Goal: Information Seeking & Learning: Get advice/opinions

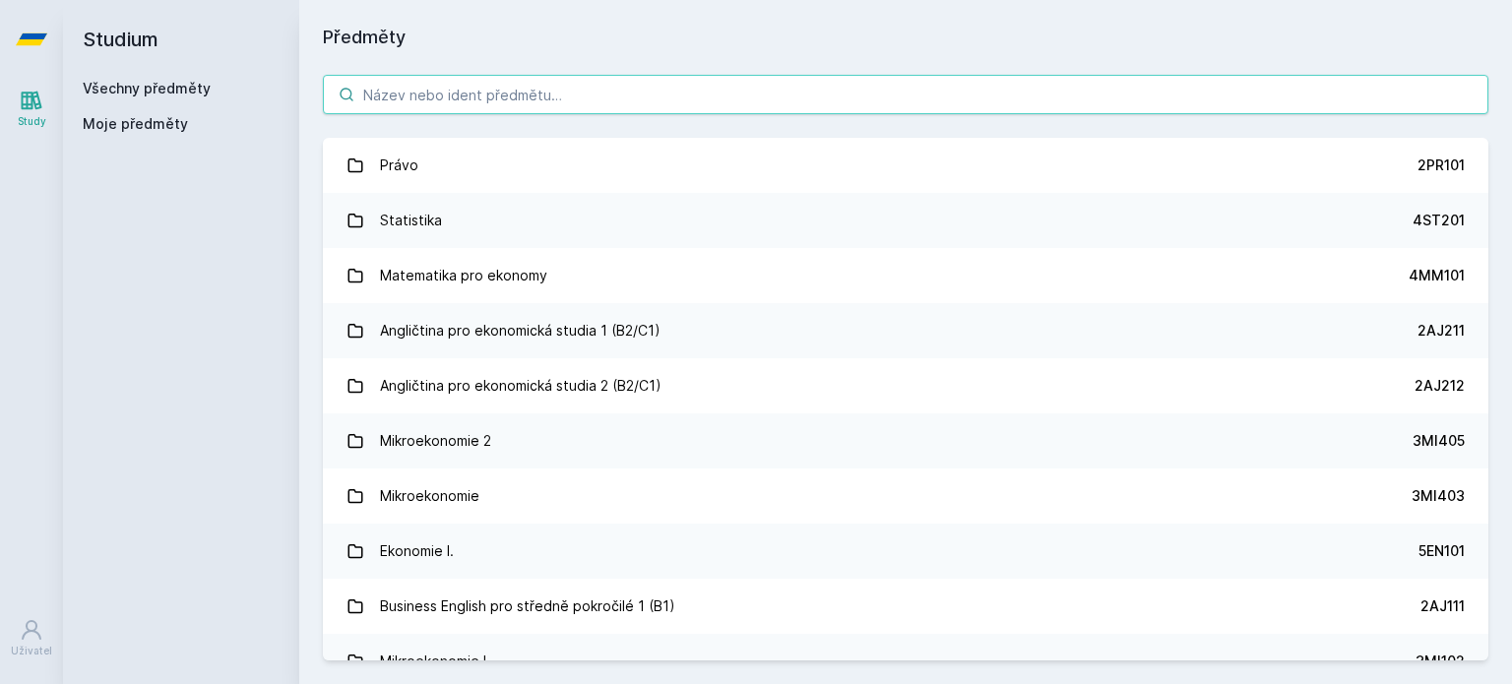
click at [450, 101] on input "search" at bounding box center [906, 94] width 1166 height 39
paste input "3MI204"
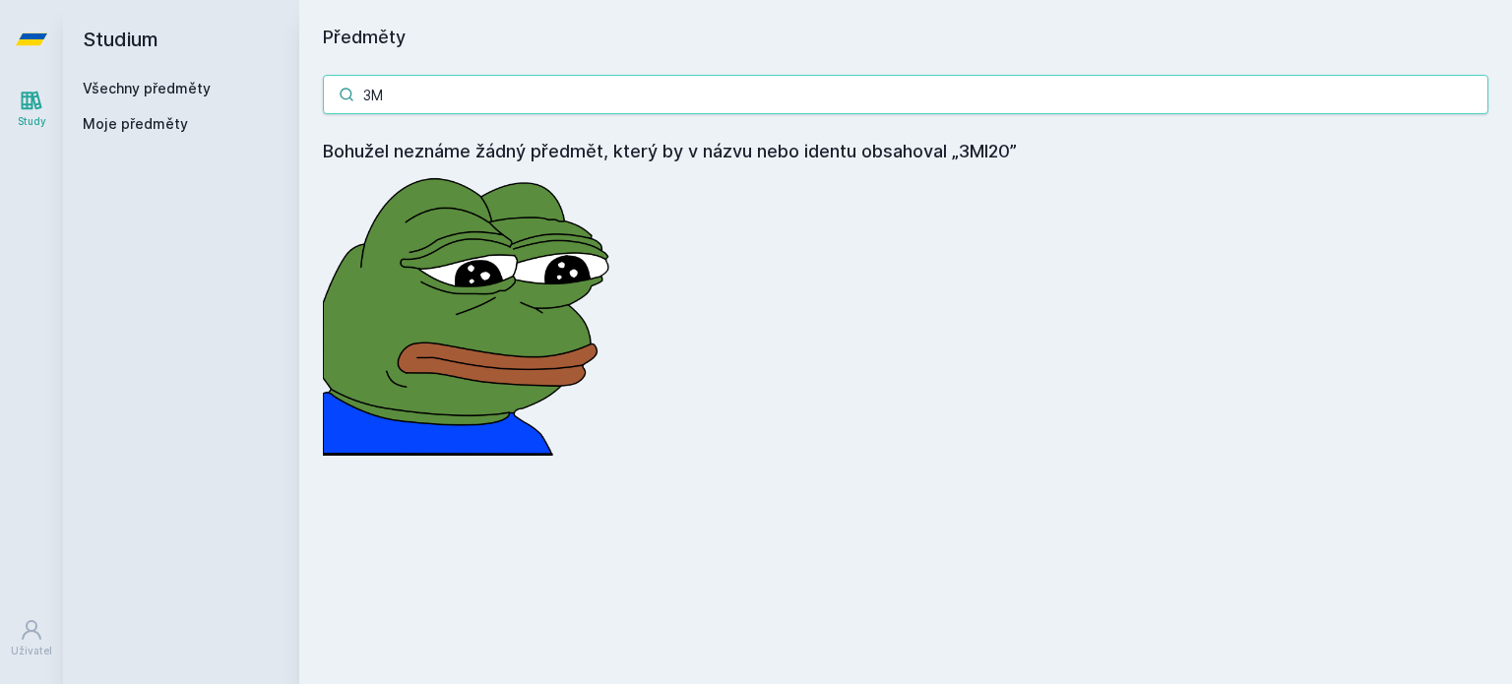
type input "3"
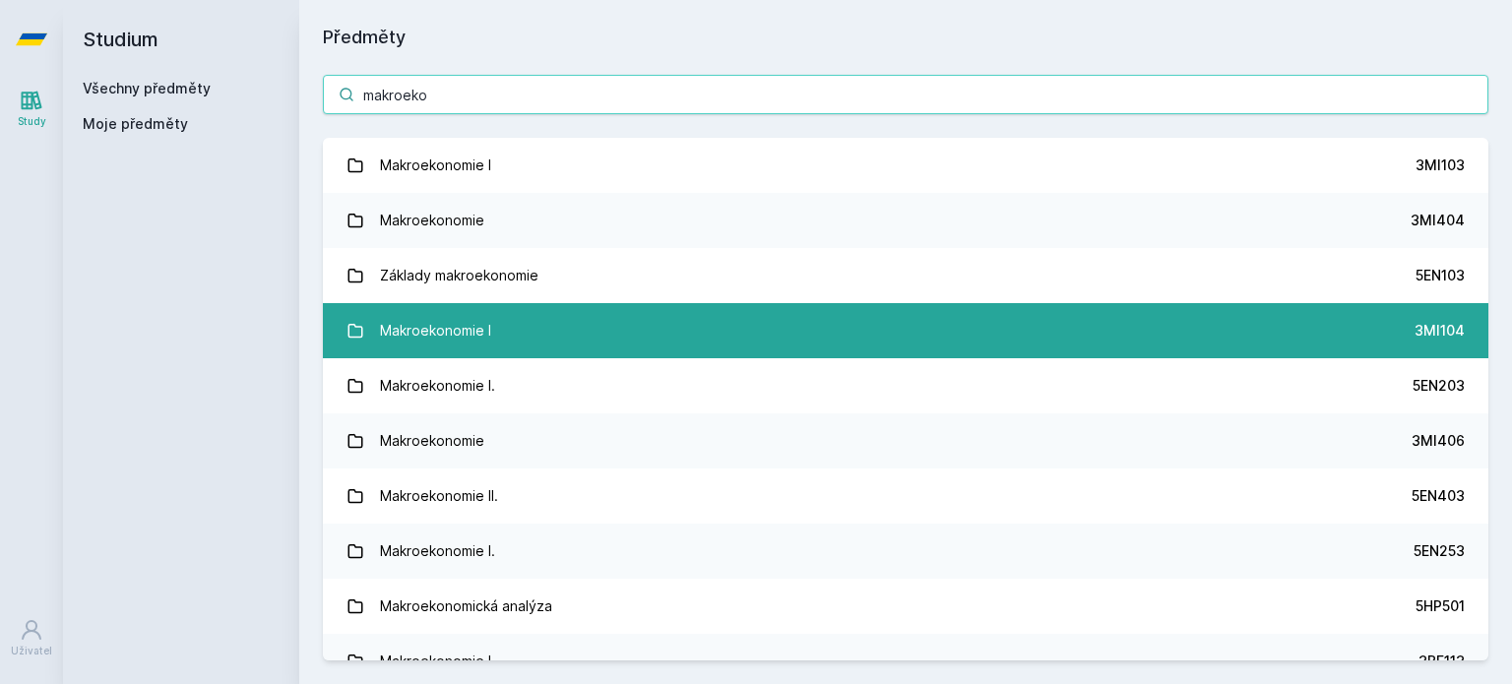
type input "makroeko"
click at [741, 325] on link "Makroekonomie I 3MI104" at bounding box center [906, 330] width 1166 height 55
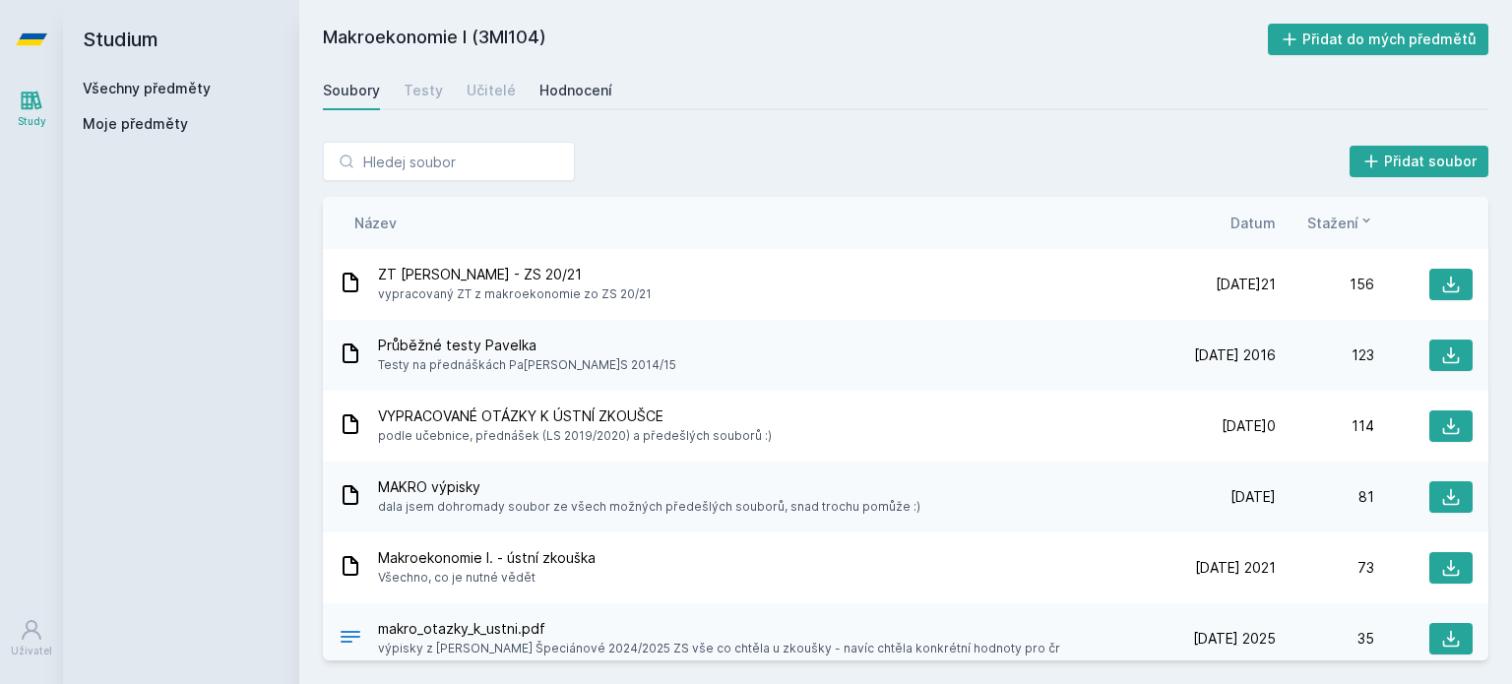
click at [574, 93] on div "Hodnocení" at bounding box center [576, 91] width 73 height 20
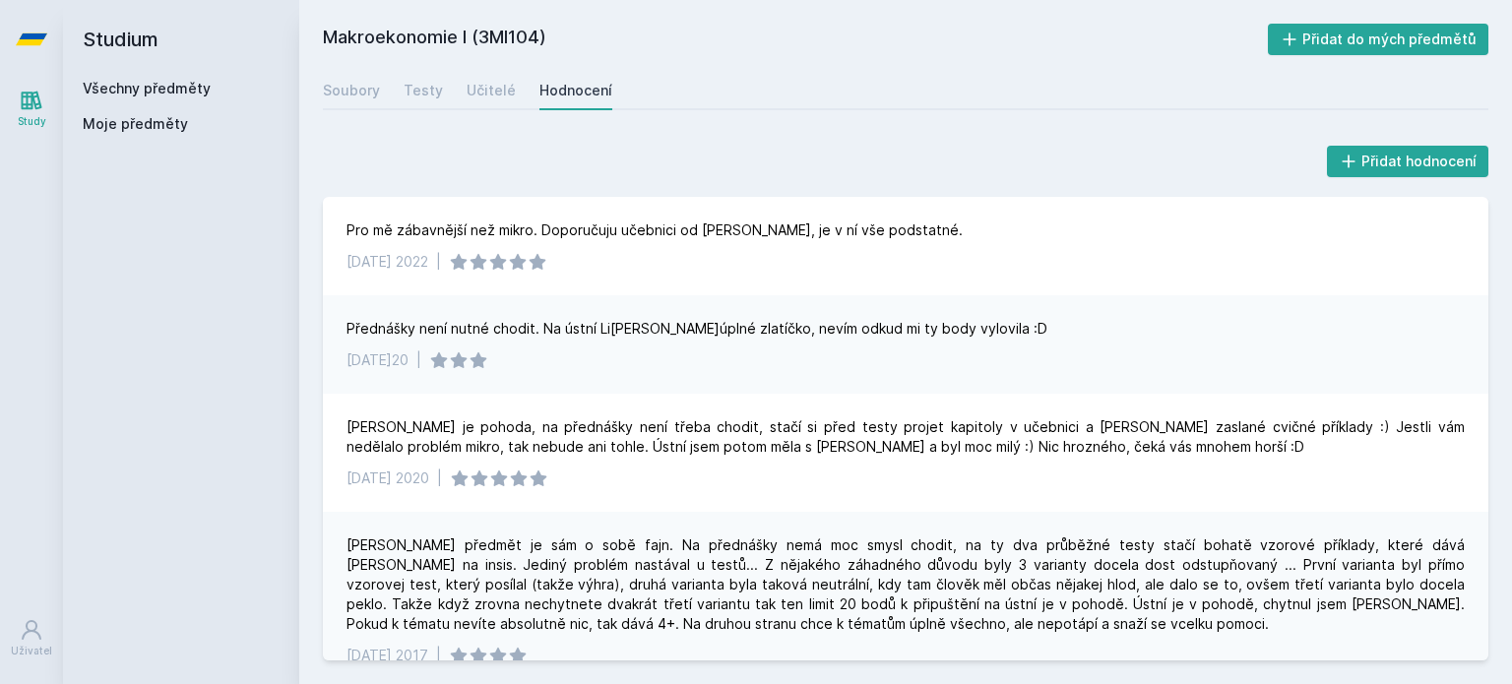
click at [464, 330] on div "Přednášky není nutné chodit. Na ústní Li[PERSON_NAME]úplné zlatíčko, nevím odku…" at bounding box center [697, 329] width 701 height 20
click at [624, 332] on div "Přednášky není nutné chodit. Na ústní Li[PERSON_NAME]úplné zlatíčko, nevím odku…" at bounding box center [697, 329] width 701 height 20
click at [812, 426] on div "[PERSON_NAME] je pohoda, na přednášky není třeba chodit, stačí si před testy pr…" at bounding box center [906, 436] width 1118 height 39
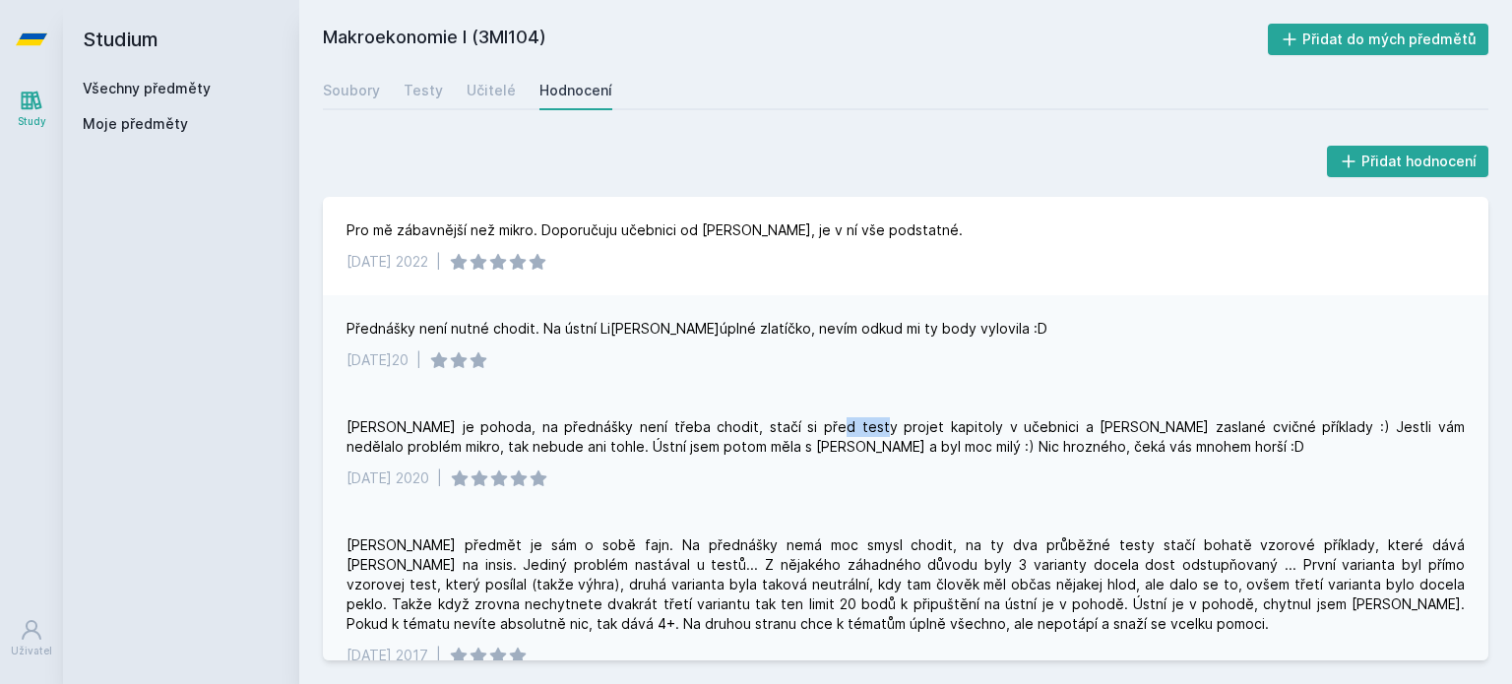
click at [812, 426] on div "[PERSON_NAME] je pohoda, na přednášky není třeba chodit, stačí si před testy pr…" at bounding box center [906, 436] width 1118 height 39
click at [485, 85] on div "Učitelé" at bounding box center [491, 91] width 49 height 20
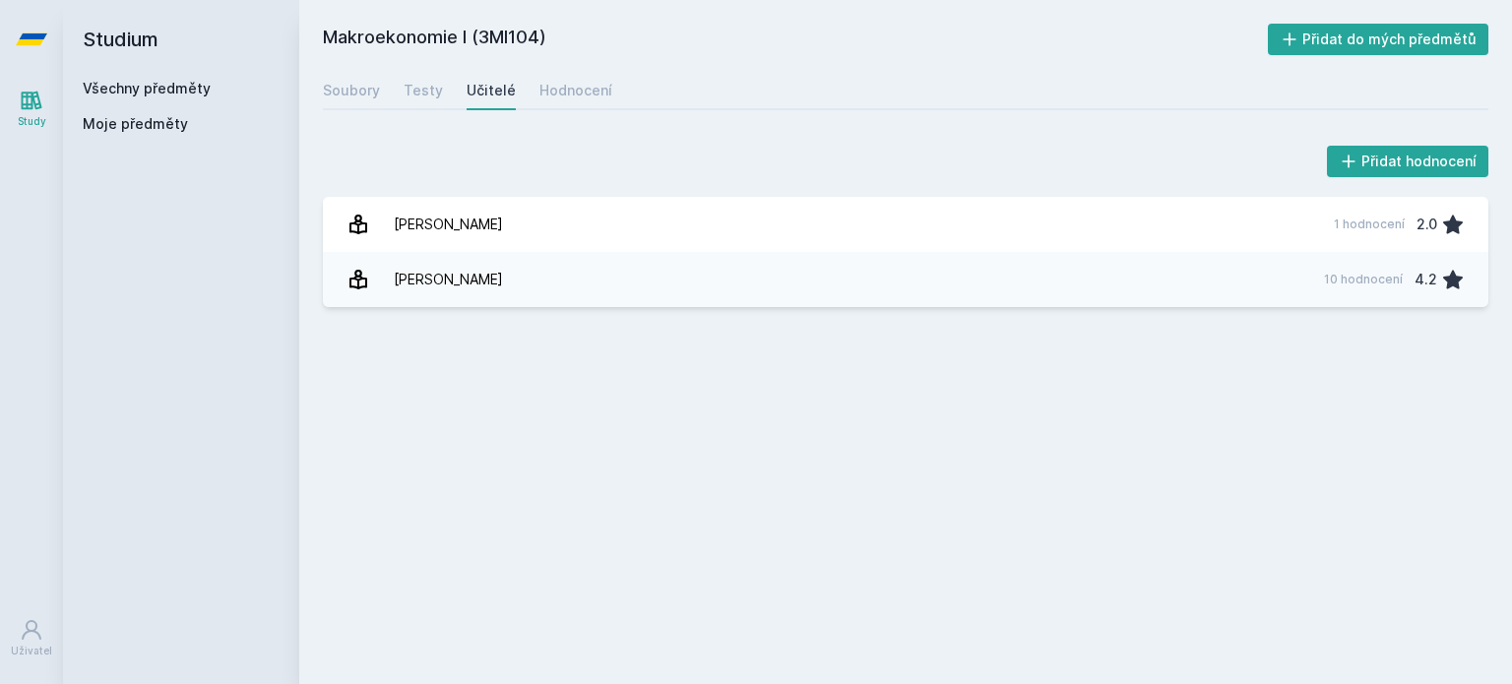
click at [175, 94] on link "Všechny předměty" at bounding box center [147, 88] width 128 height 17
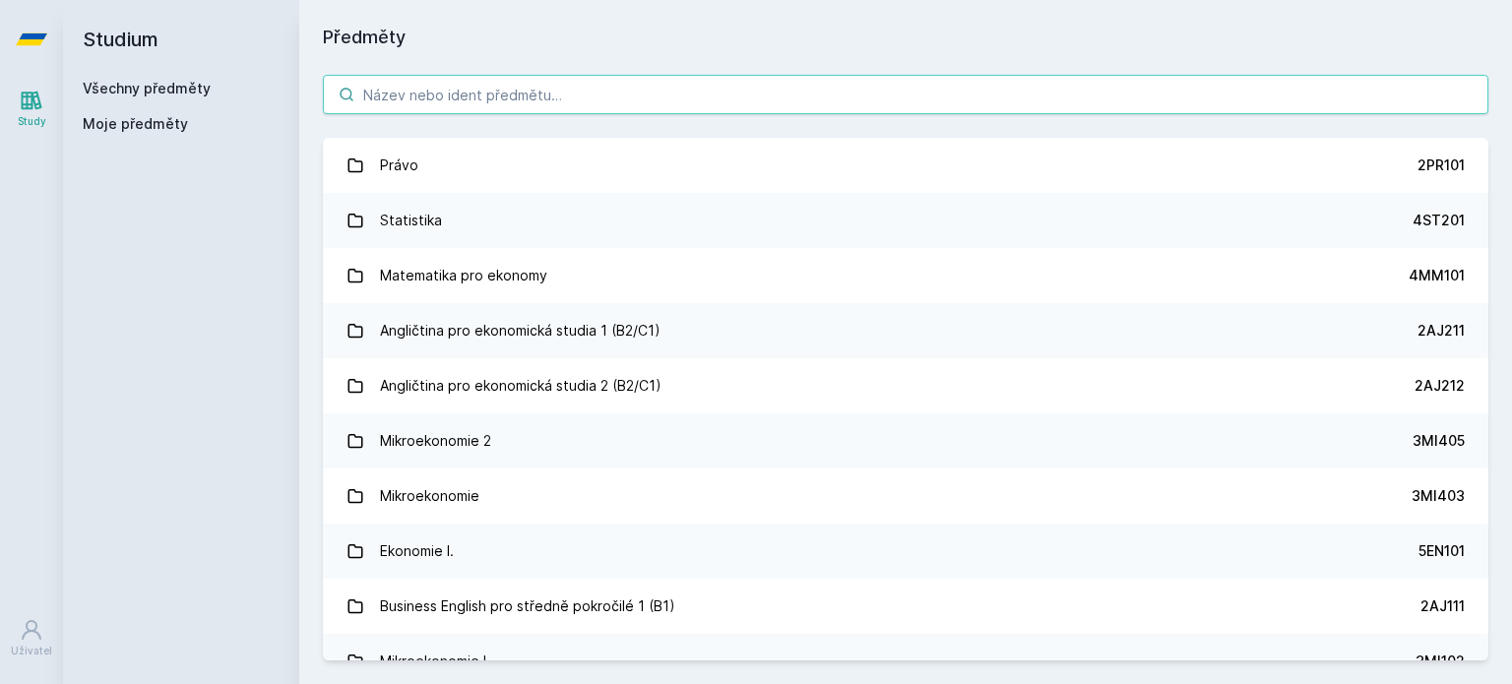
click at [398, 103] on input "search" at bounding box center [906, 94] width 1166 height 39
click at [428, 100] on input "search" at bounding box center [906, 94] width 1166 height 39
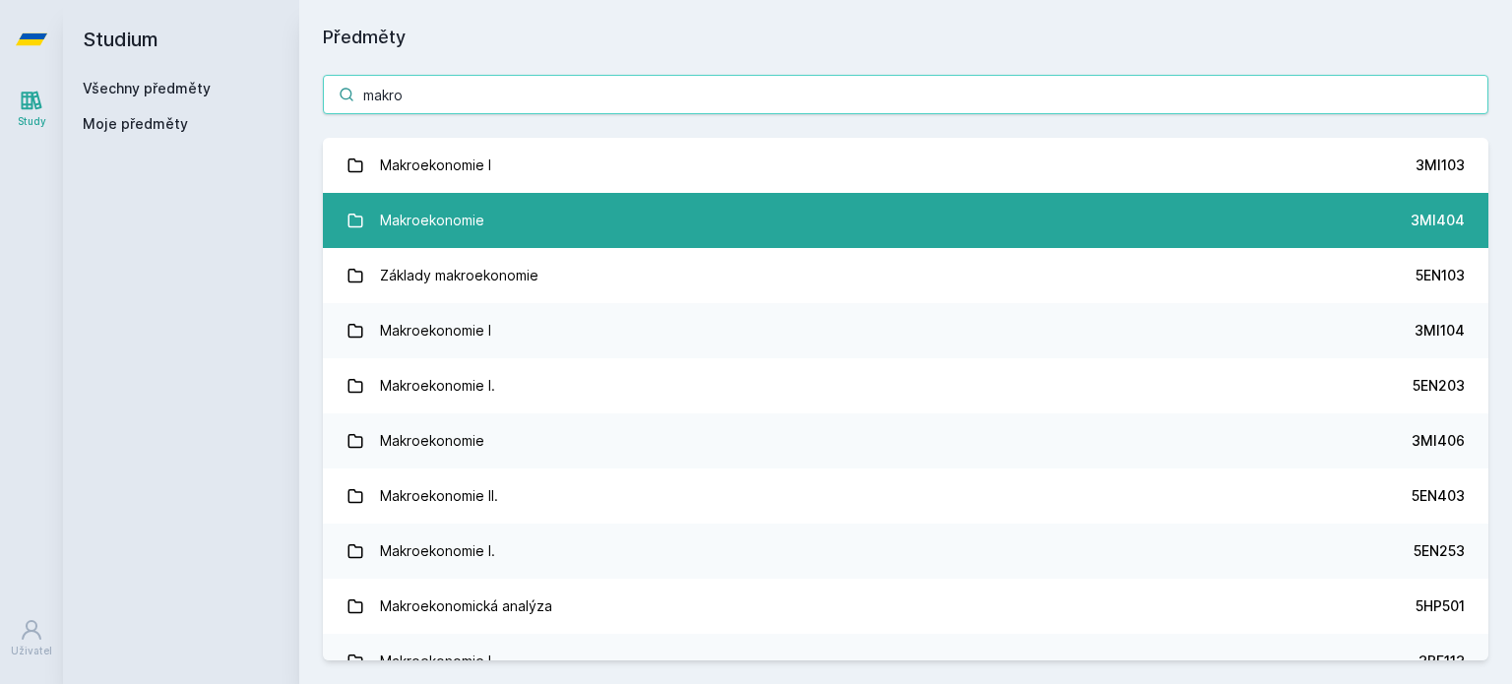
type input "makro"
click at [480, 210] on div "Makroekonomie" at bounding box center [432, 220] width 104 height 39
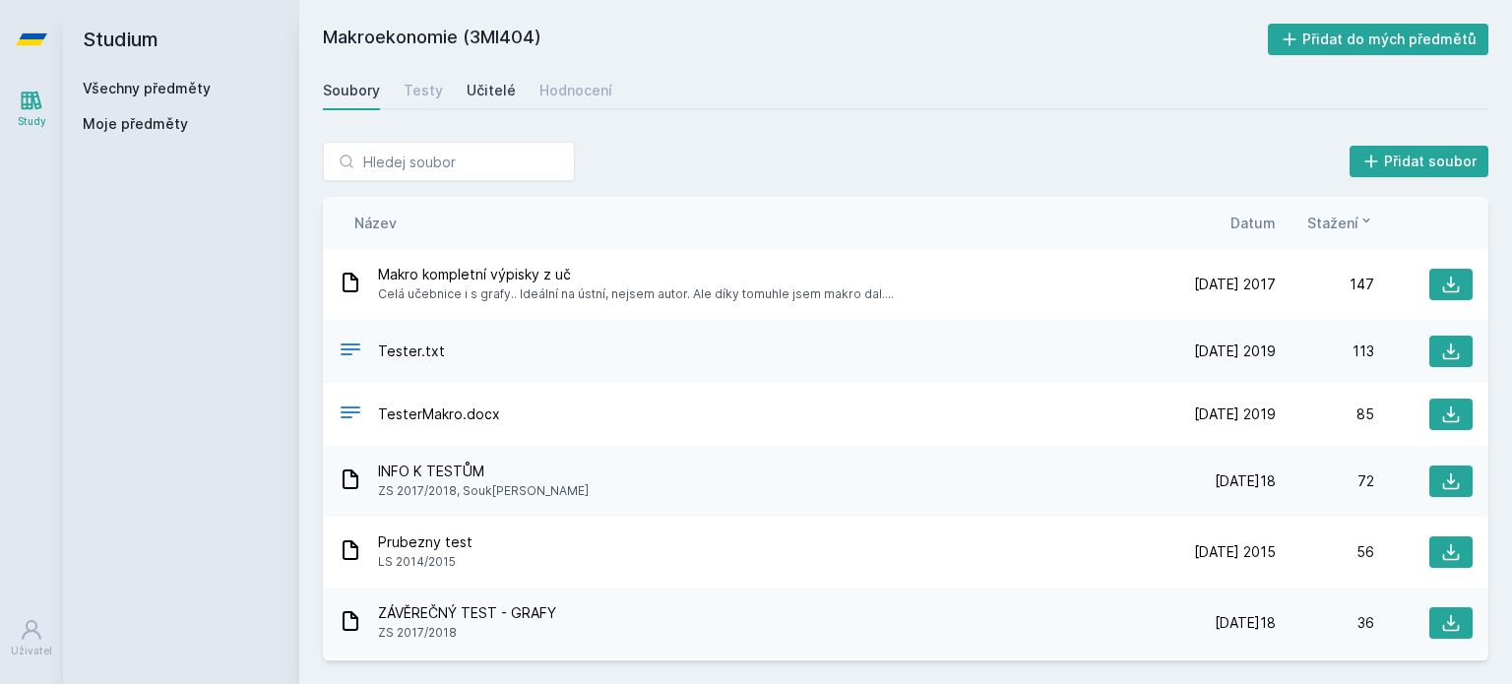
click at [482, 94] on div "Učitelé" at bounding box center [491, 91] width 49 height 20
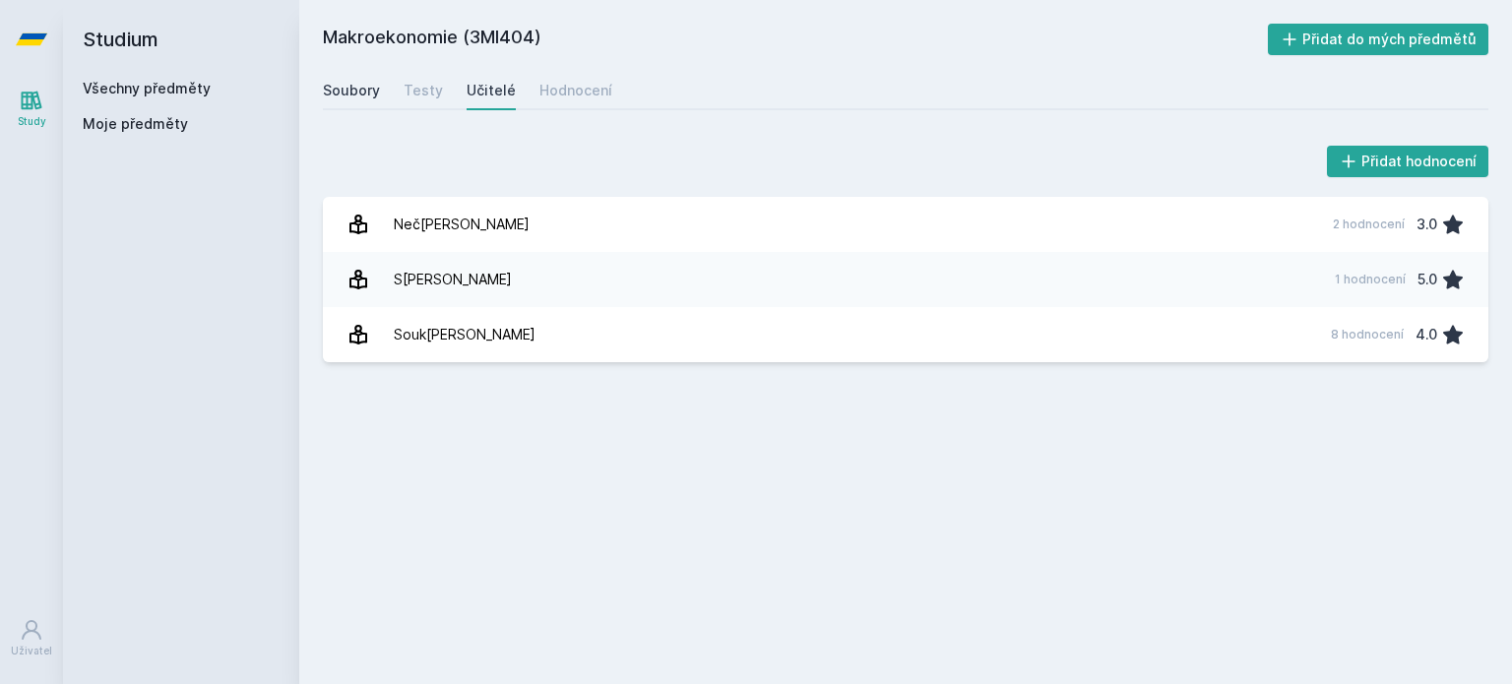
click at [350, 92] on div "Soubory" at bounding box center [351, 91] width 57 height 20
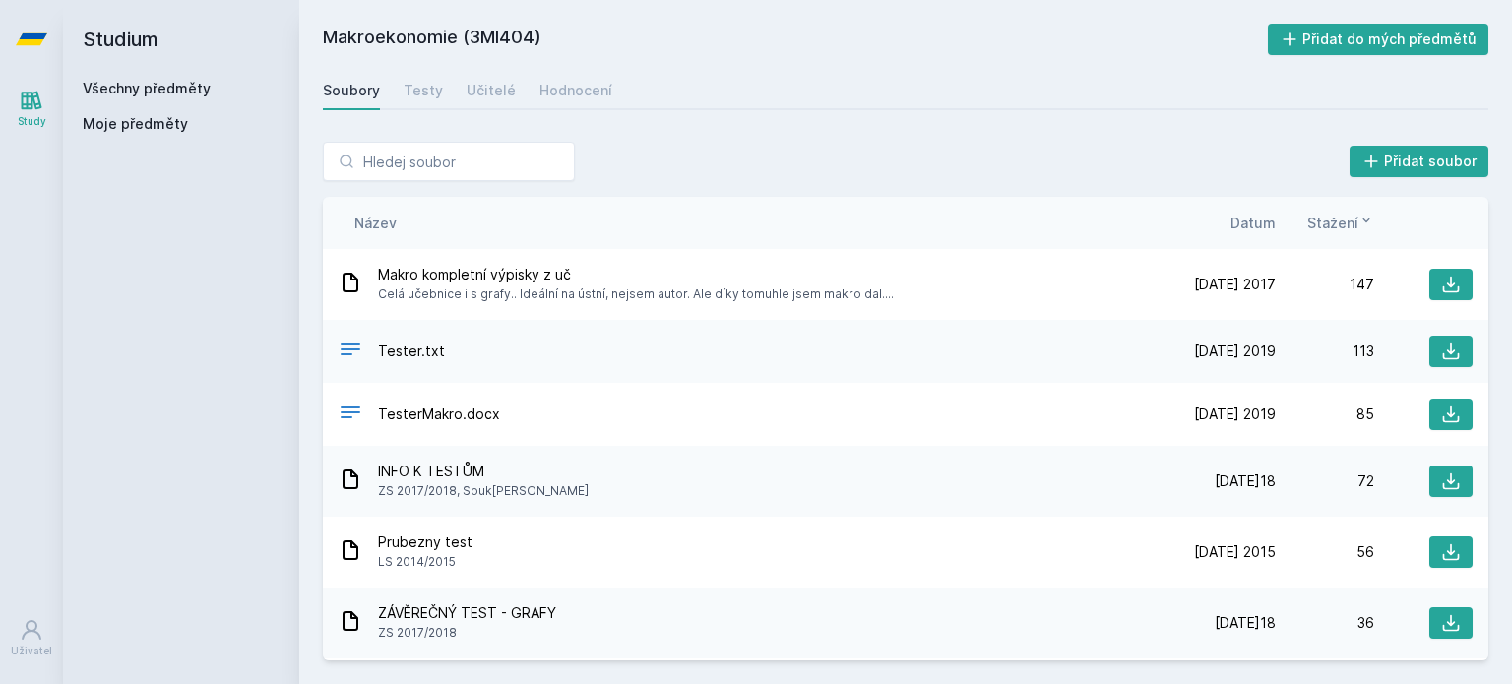
click at [149, 94] on link "Všechny předměty" at bounding box center [147, 88] width 128 height 17
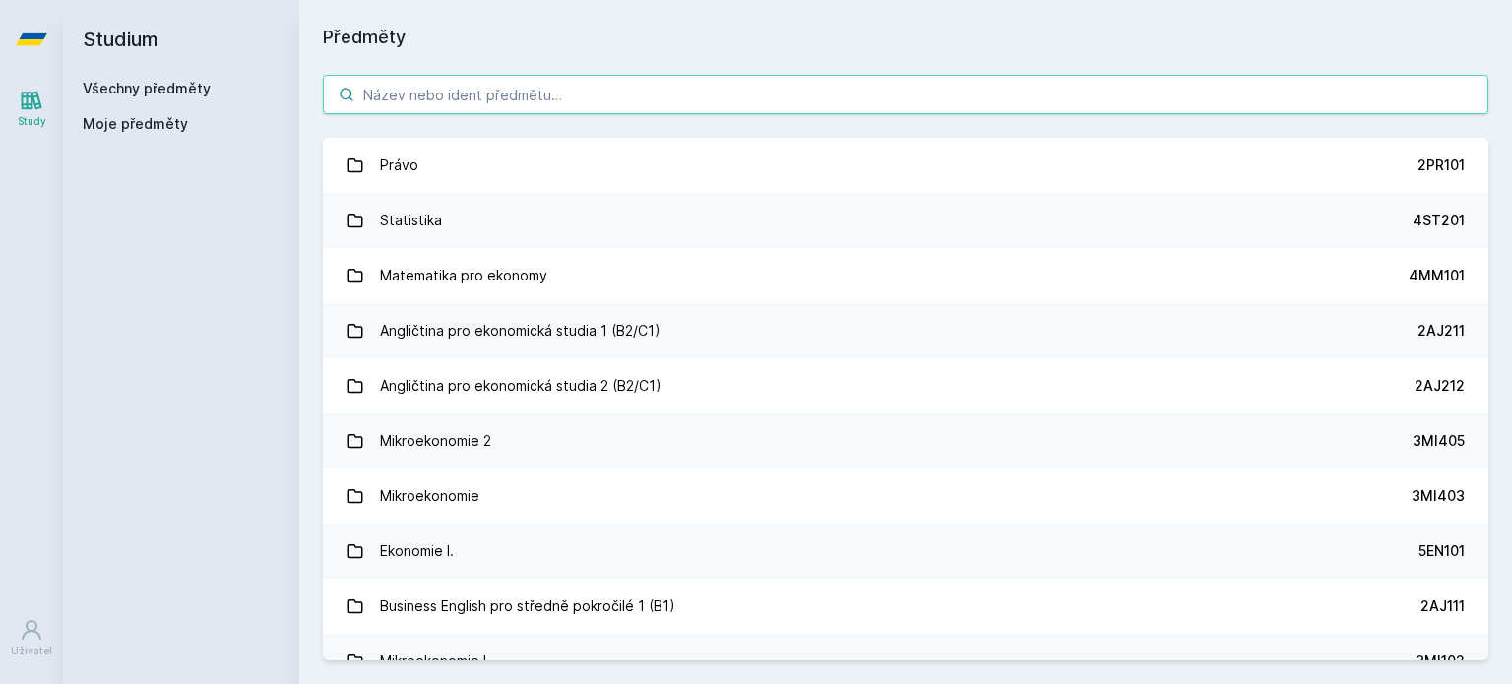
click at [571, 90] on input "search" at bounding box center [906, 94] width 1166 height 39
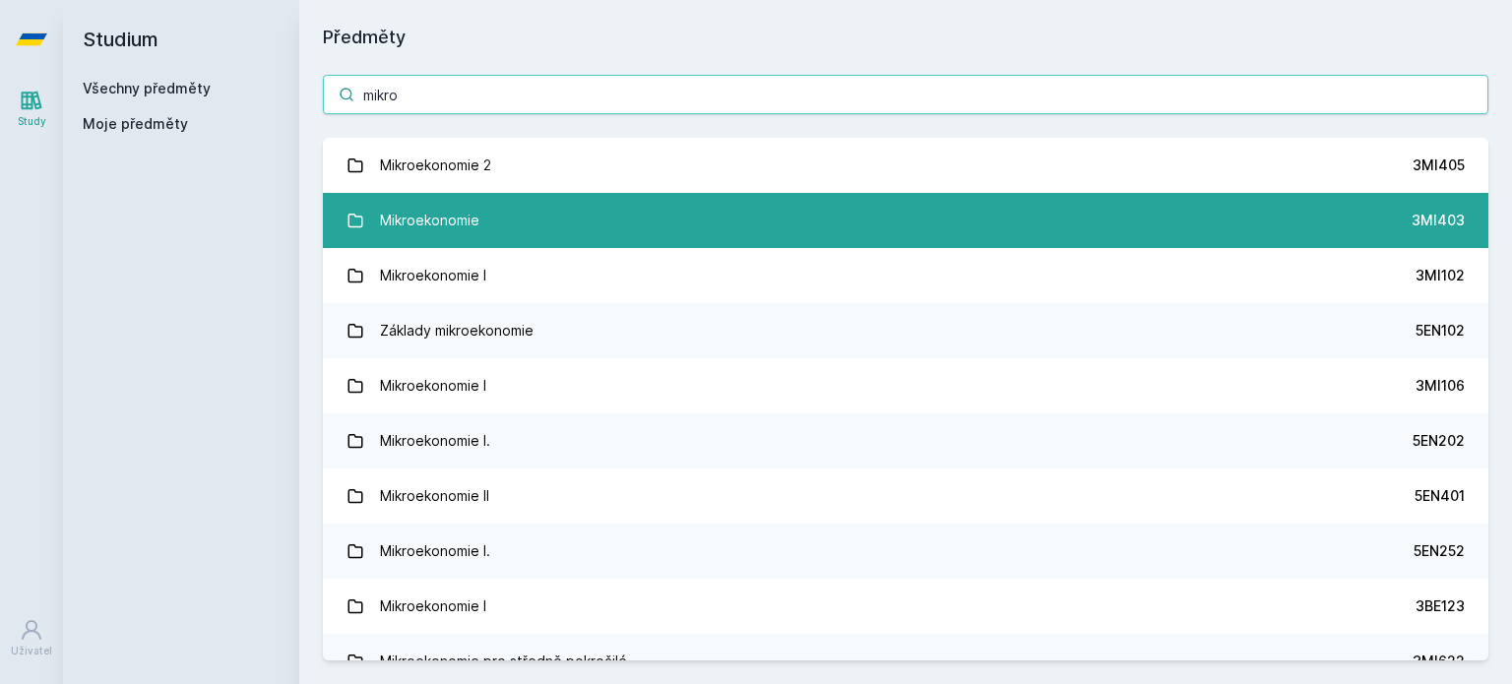
type input "mikro"
click at [478, 226] on link "Mikroekonomie 3MI403" at bounding box center [906, 220] width 1166 height 55
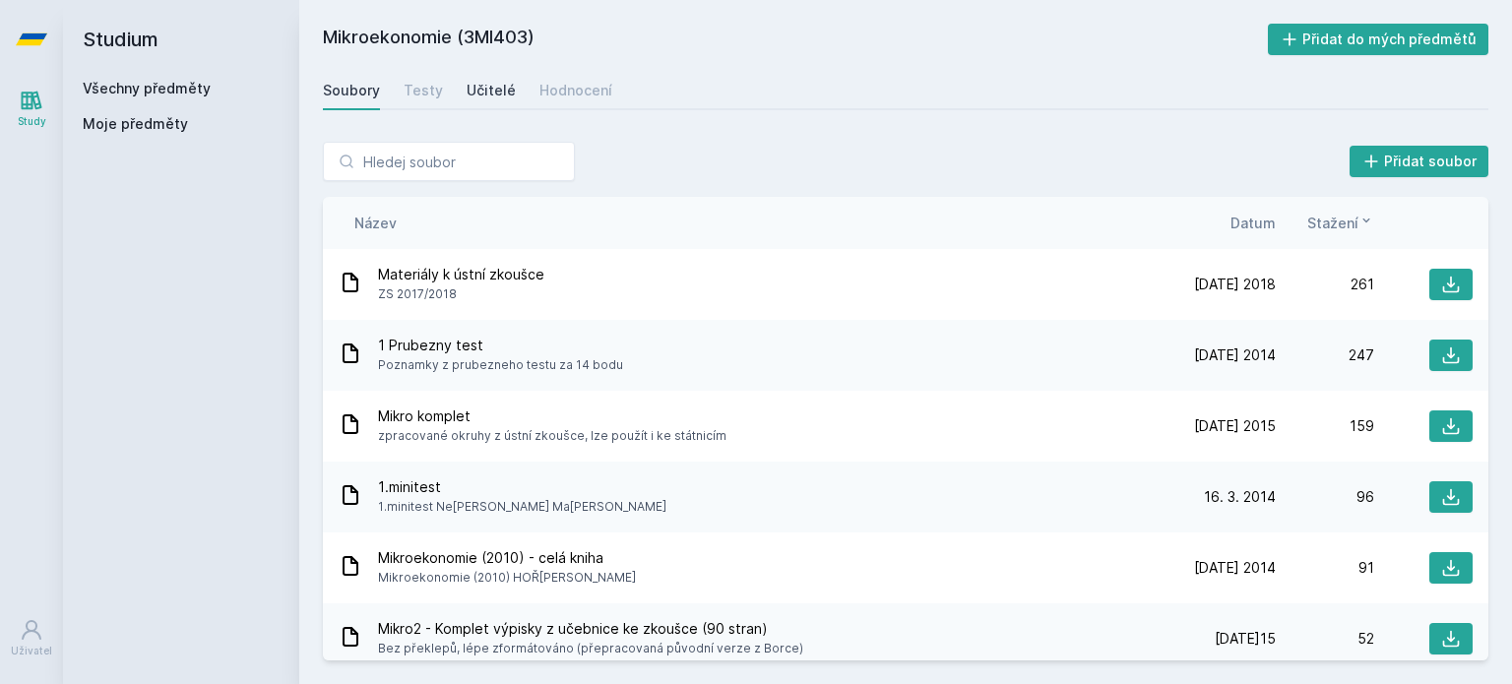
click at [484, 88] on div "Učitelé" at bounding box center [491, 91] width 49 height 20
click at [500, 93] on div "Učitelé" at bounding box center [491, 91] width 49 height 20
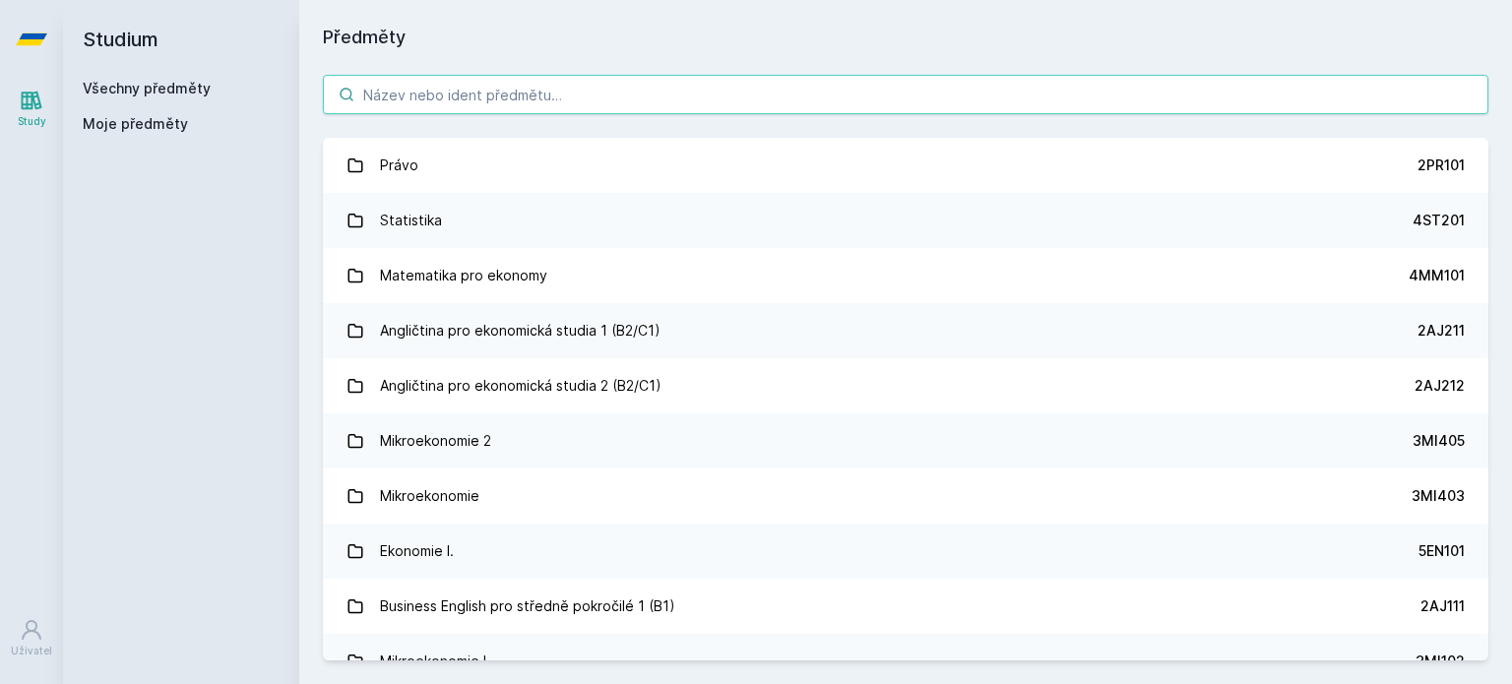
click at [469, 80] on input "search" at bounding box center [906, 94] width 1166 height 39
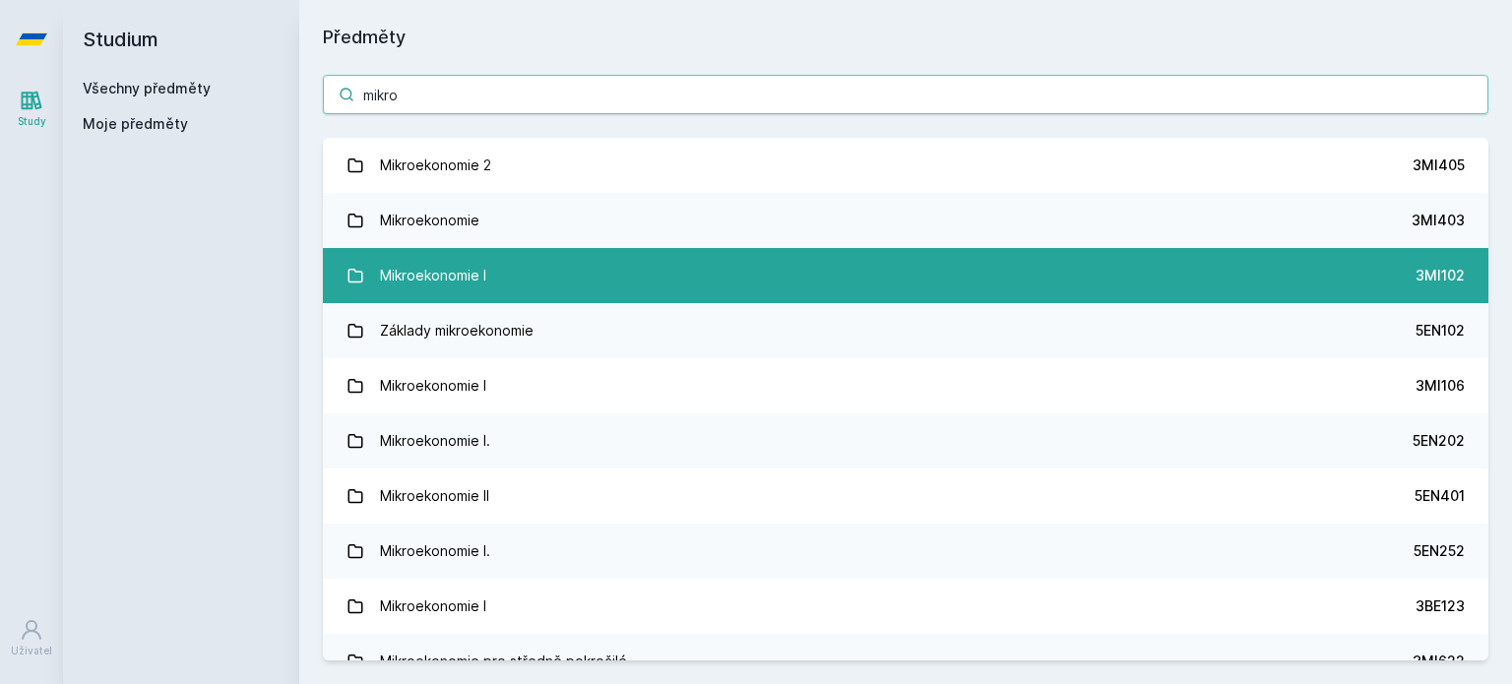
type input "mikro"
click at [445, 275] on div "Mikroekonomie I" at bounding box center [433, 275] width 106 height 39
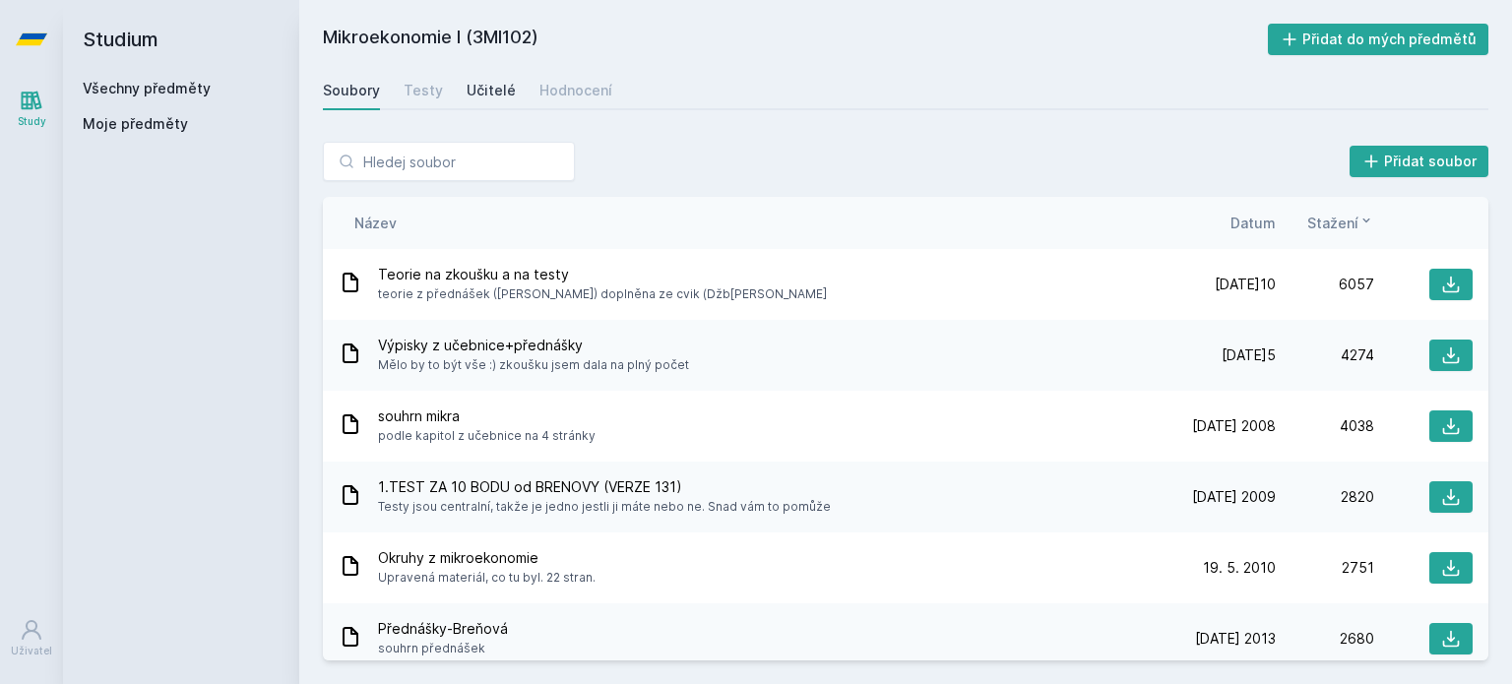
click at [473, 90] on div "Učitelé" at bounding box center [491, 91] width 49 height 20
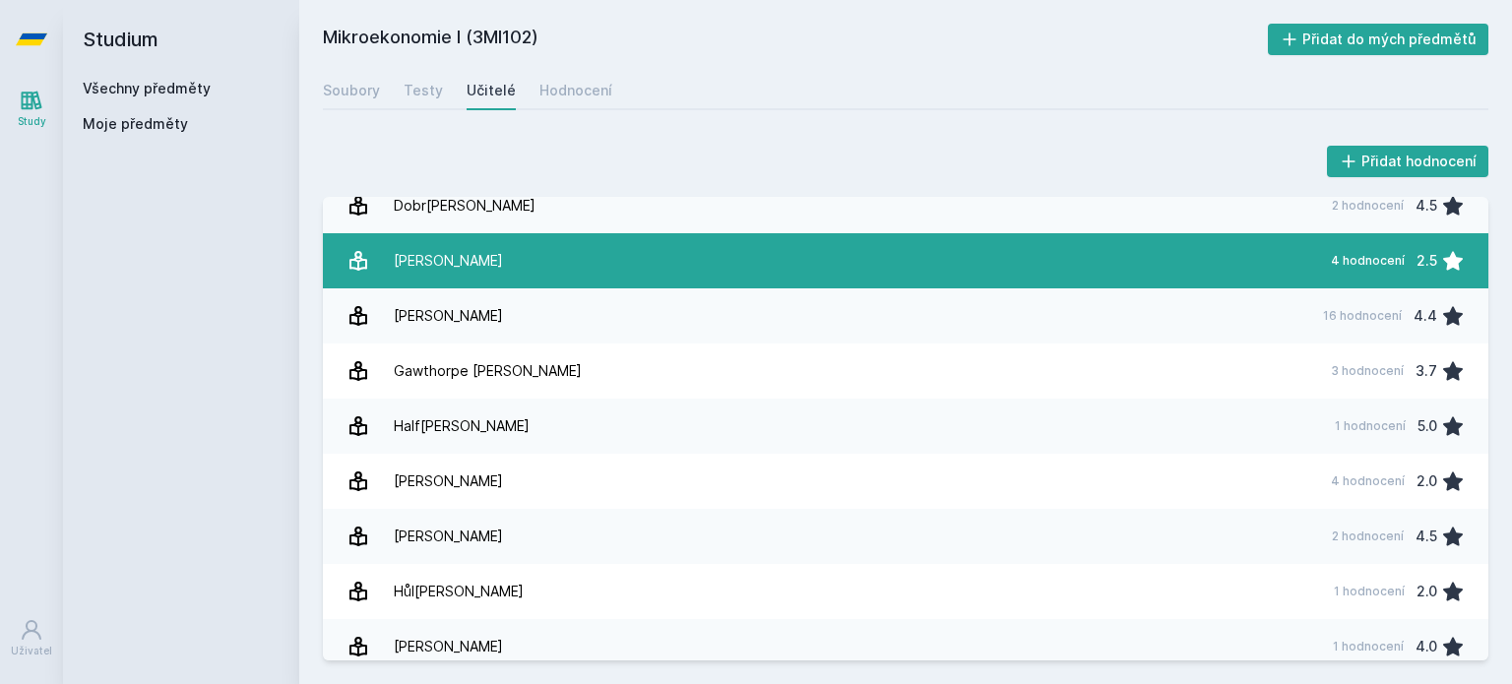
scroll to position [185, 0]
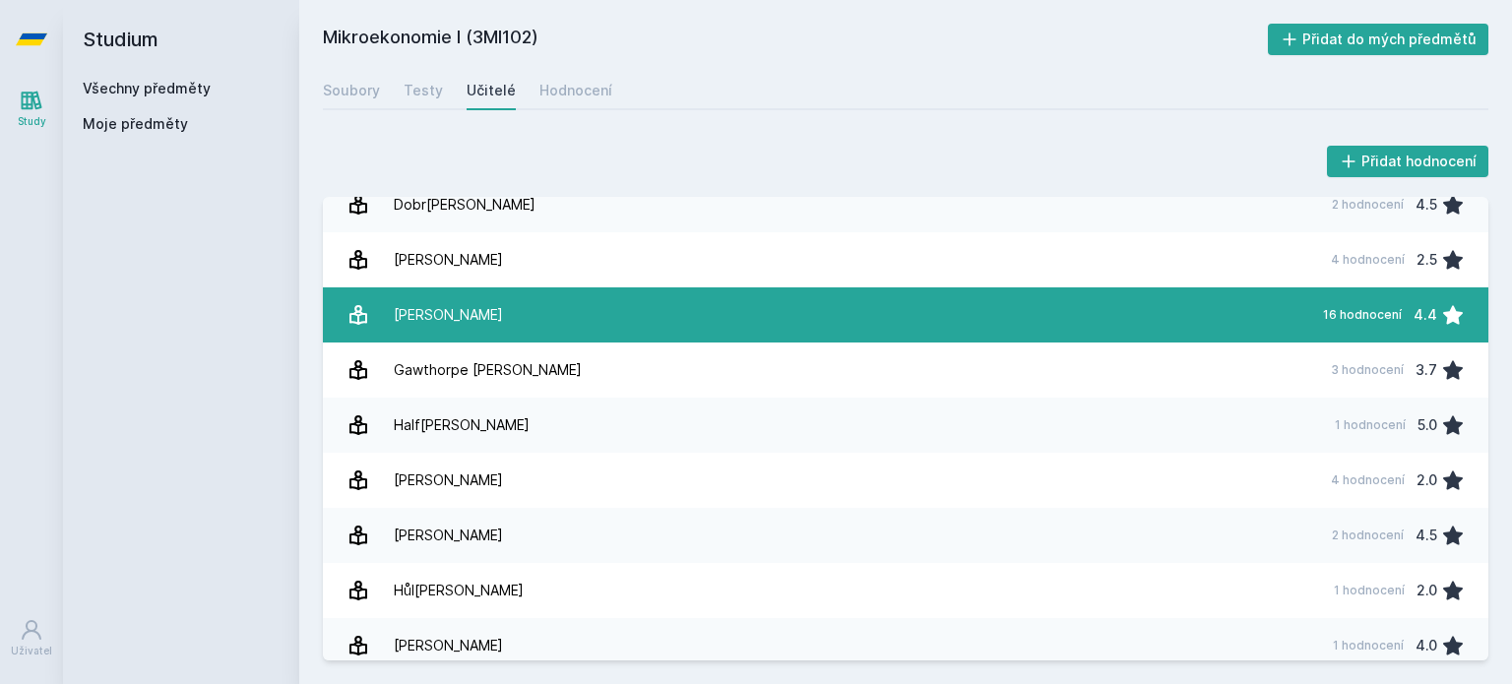
click at [569, 305] on link "Džb[PERSON_NAME] 16 hodnocení 4.4" at bounding box center [906, 314] width 1166 height 55
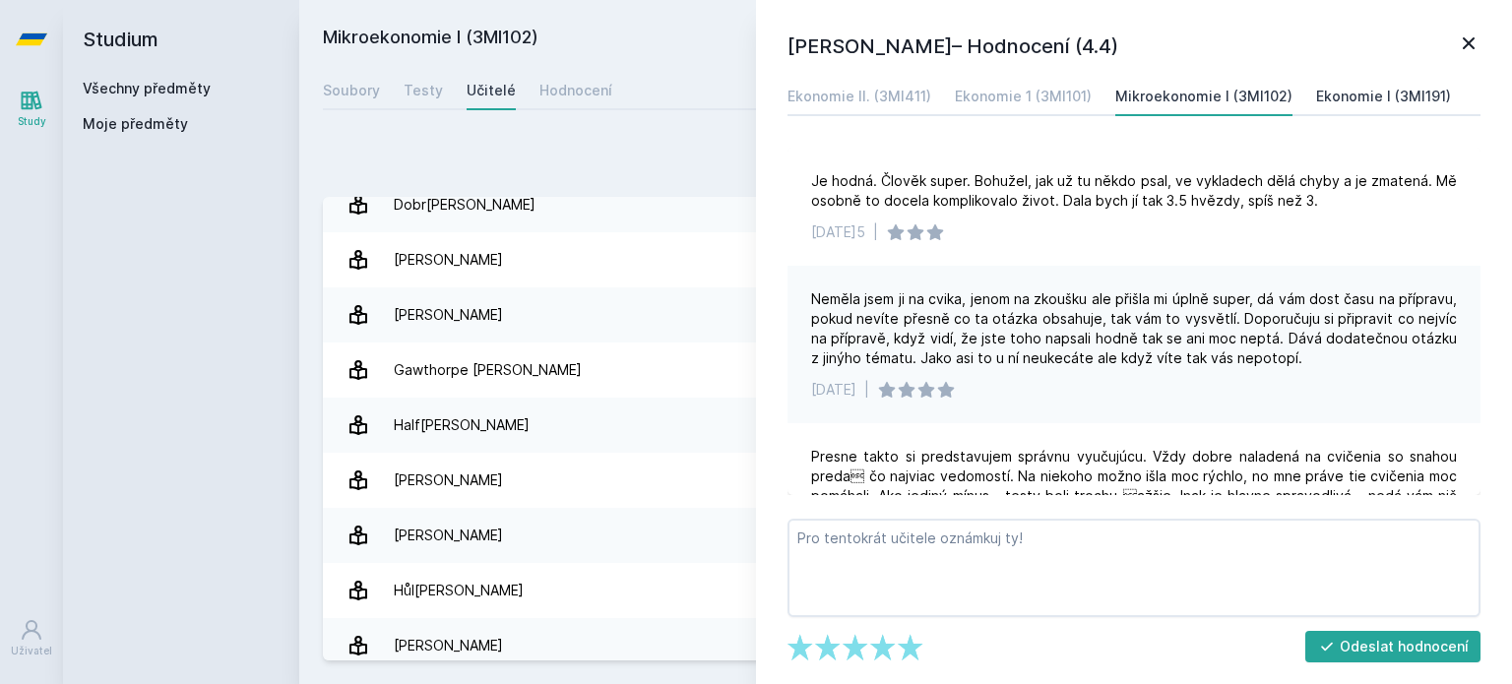
click at [1355, 94] on div "Ekonomie I (3MI191)" at bounding box center [1383, 97] width 135 height 20
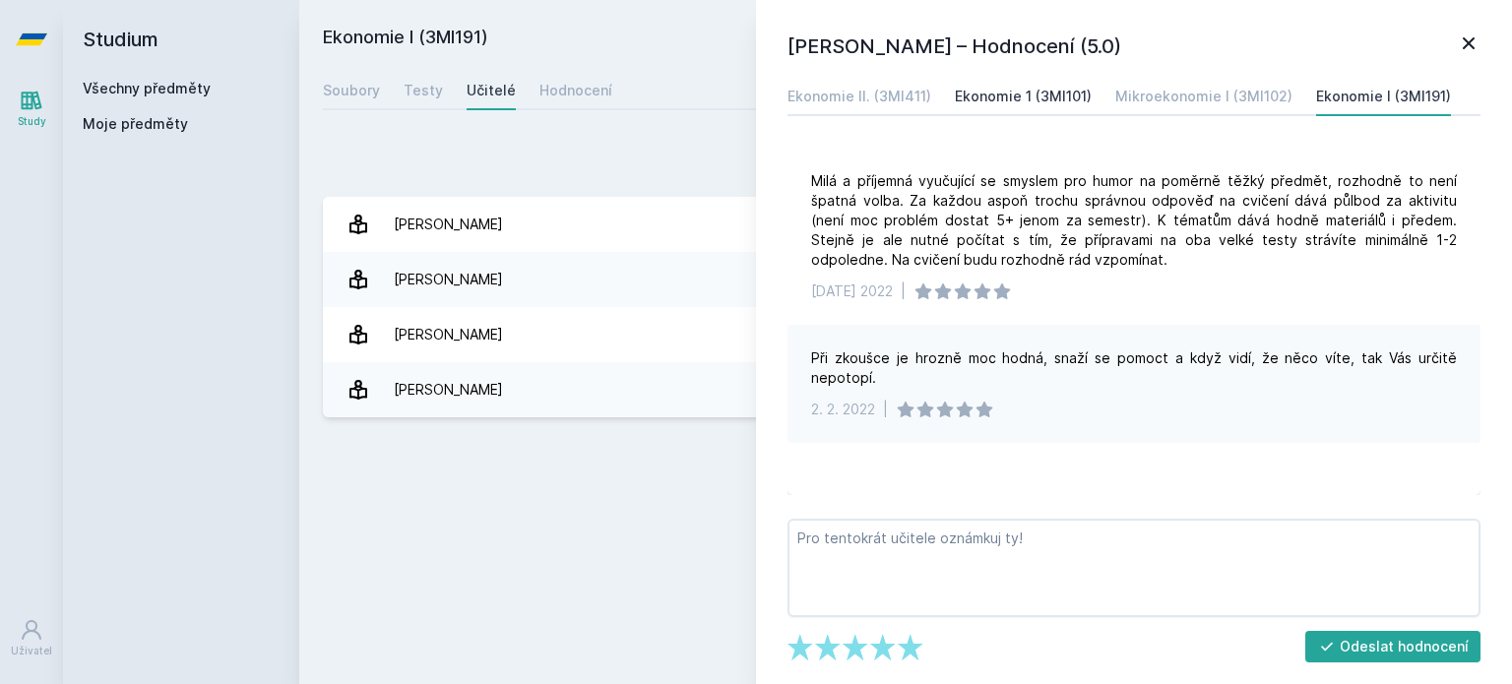
click at [1031, 99] on div "Ekonomie 1 (3MI101)" at bounding box center [1023, 97] width 137 height 20
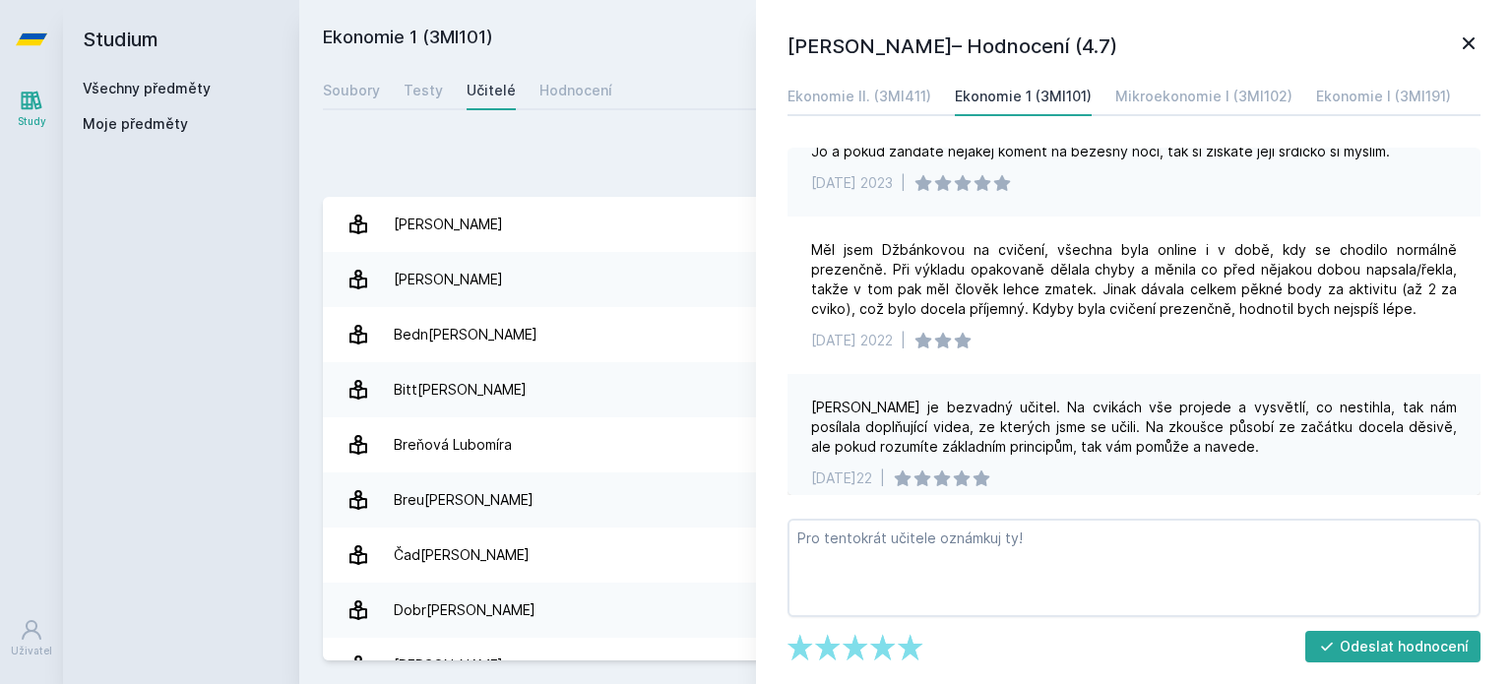
scroll to position [483, 0]
click at [871, 104] on div "Ekonomie II. (3MI411)" at bounding box center [860, 97] width 144 height 20
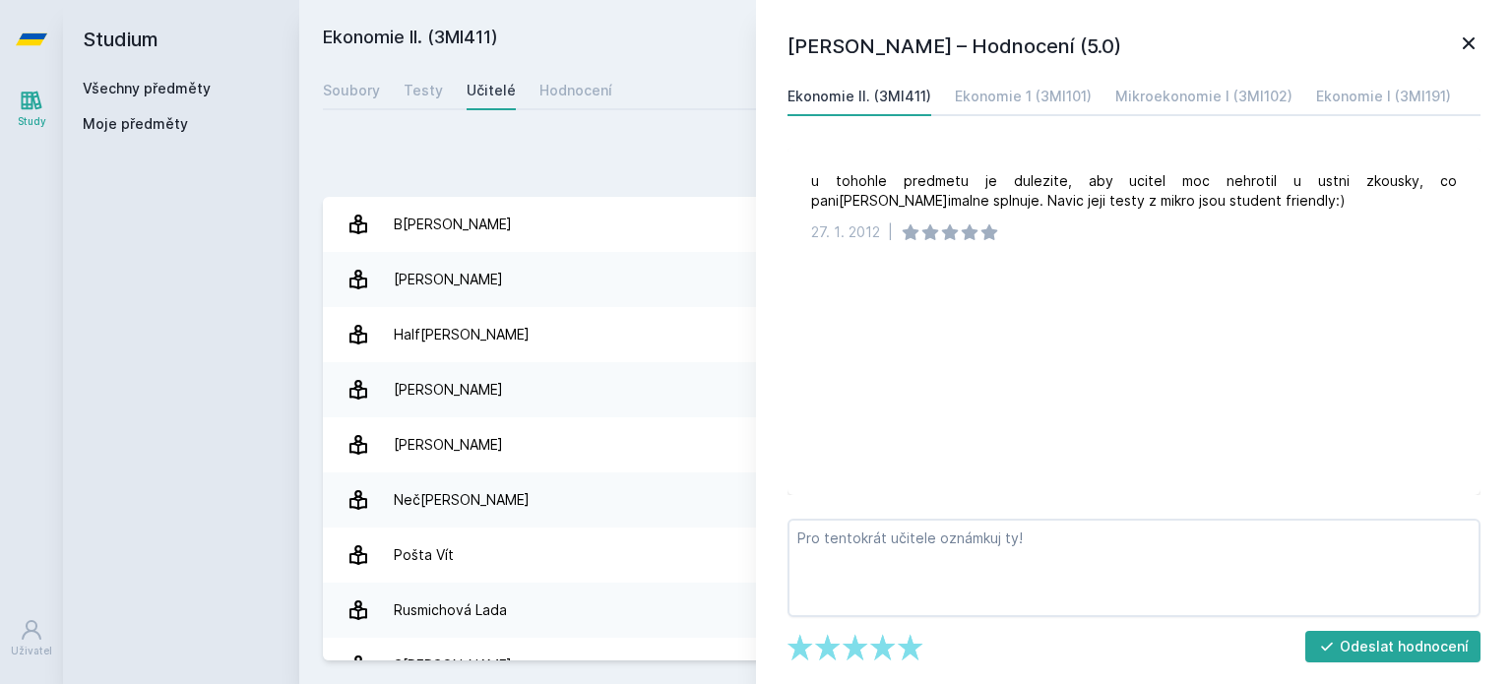
click at [1470, 38] on icon at bounding box center [1469, 44] width 24 height 24
